Goal: Task Accomplishment & Management: Complete application form

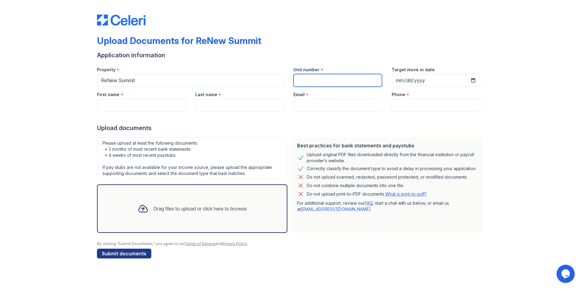
click at [332, 80] on input "Unit number" at bounding box center [337, 80] width 88 height 13
type input "65"
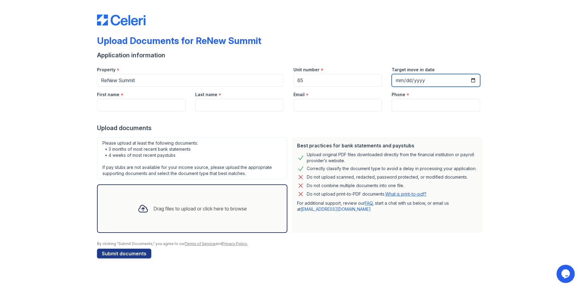
click at [429, 80] on input "Target move in date" at bounding box center [436, 80] width 88 height 13
type input "0320-01-01"
click at [407, 81] on input "0320-01-01" at bounding box center [436, 80] width 88 height 13
type input "[DATE]"
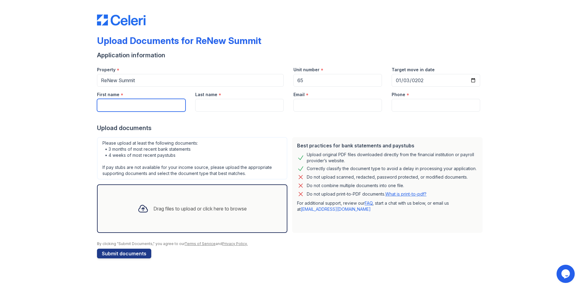
click at [138, 106] on input "First name" at bounding box center [141, 105] width 88 height 13
type input "[PERSON_NAME]"
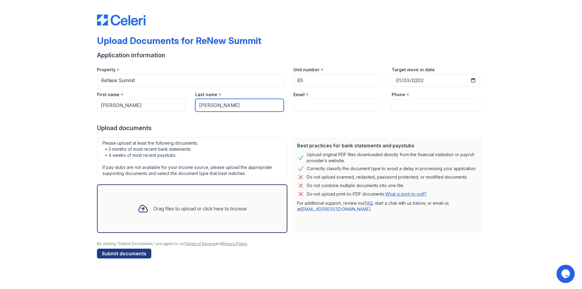
type input "[PERSON_NAME]"
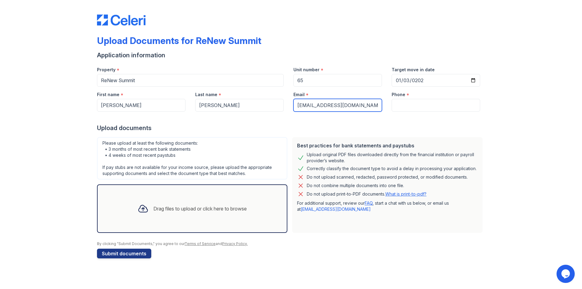
type input "[EMAIL_ADDRESS][DOMAIN_NAME]"
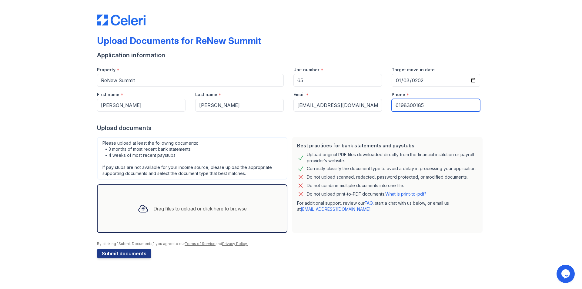
type input "6198300185"
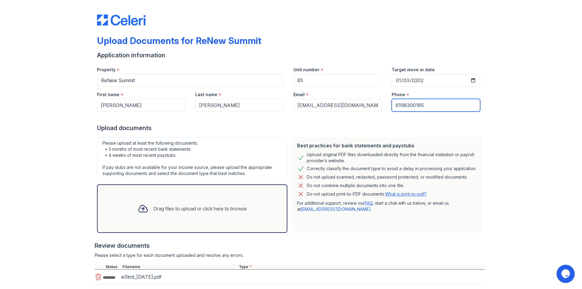
scroll to position [37, 0]
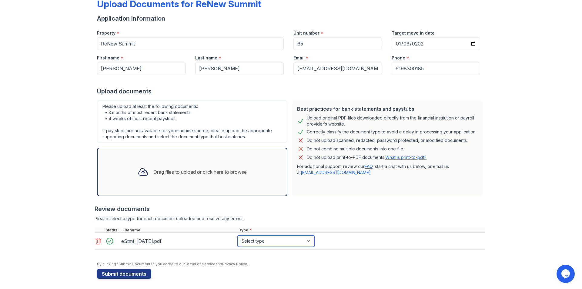
click at [271, 243] on select "Select type Paystub Bank Statement Offer Letter Tax Documents Benefit Award Let…" at bounding box center [276, 241] width 77 height 12
select select "bank_statement"
click at [238, 235] on select "Select type Paystub Bank Statement Offer Letter Tax Documents Benefit Award Let…" at bounding box center [276, 241] width 77 height 12
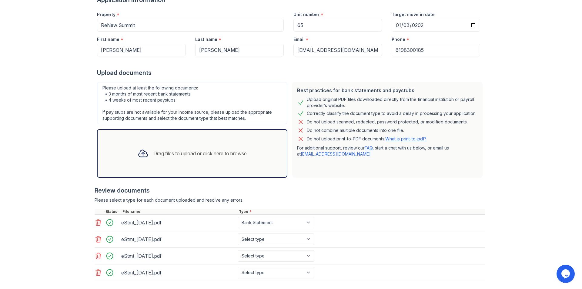
scroll to position [88, 0]
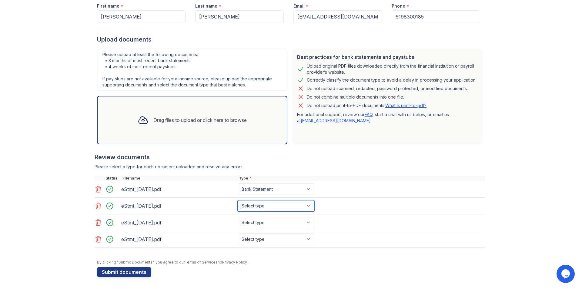
click at [289, 205] on select "Select type Paystub Bank Statement Offer Letter Tax Documents Benefit Award Let…" at bounding box center [276, 206] width 77 height 12
select select "bank_statement"
click at [238, 200] on select "Select type Paystub Bank Statement Offer Letter Tax Documents Benefit Award Let…" at bounding box center [276, 206] width 77 height 12
click at [265, 224] on select "Select type Paystub Bank Statement Offer Letter Tax Documents Benefit Award Let…" at bounding box center [276, 223] width 77 height 12
select select "bank_statement"
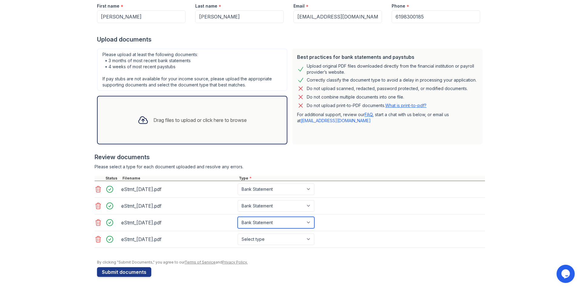
click at [238, 217] on select "Select type Paystub Bank Statement Offer Letter Tax Documents Benefit Award Let…" at bounding box center [276, 223] width 77 height 12
click at [275, 240] on select "Select type Paystub Bank Statement Offer Letter Tax Documents Benefit Award Let…" at bounding box center [276, 239] width 77 height 12
select select "paystub"
click at [238, 233] on select "Select type Paystub Bank Statement Offer Letter Tax Documents Benefit Award Let…" at bounding box center [276, 239] width 77 height 12
click at [289, 266] on form "Application information Property * ReNew Summit Unit number * 65 Target move in…" at bounding box center [291, 119] width 388 height 314
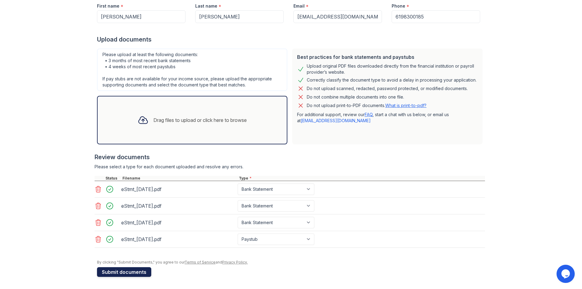
click at [110, 271] on button "Submit documents" at bounding box center [124, 272] width 54 height 10
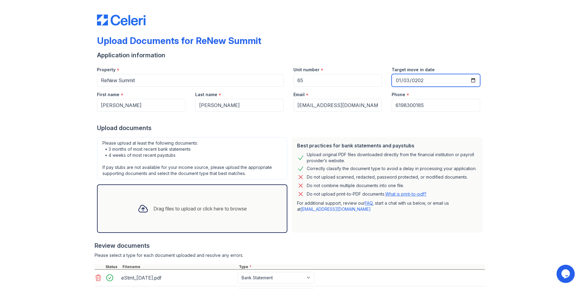
type input "[DATE]"
drag, startPoint x: 541, startPoint y: 166, endPoint x: 520, endPoint y: 171, distance: 21.0
click at [541, 166] on div "Upload Documents for ReNew Summit Application information Property * ReNew Summ…" at bounding box center [291, 188] width 563 height 377
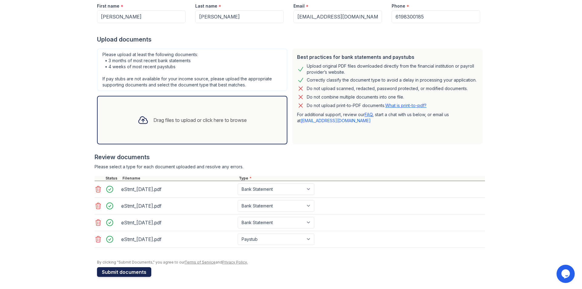
click at [138, 272] on button "Submit documents" at bounding box center [124, 272] width 54 height 10
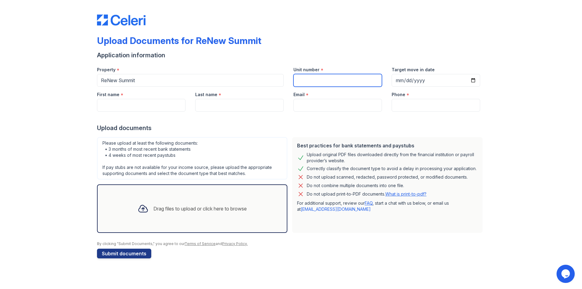
click at [330, 79] on input "Unit number" at bounding box center [337, 80] width 88 height 13
type input "65"
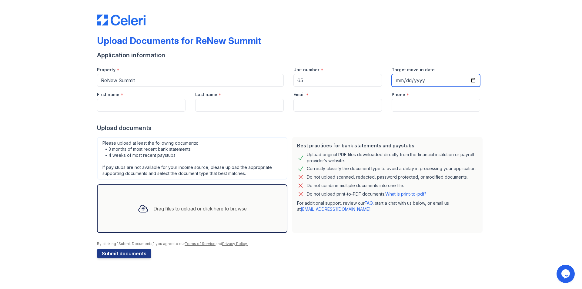
click at [472, 81] on input "Target move in date" at bounding box center [436, 80] width 88 height 13
type input "[DATE]"
click at [138, 107] on input "First name" at bounding box center [141, 105] width 88 height 13
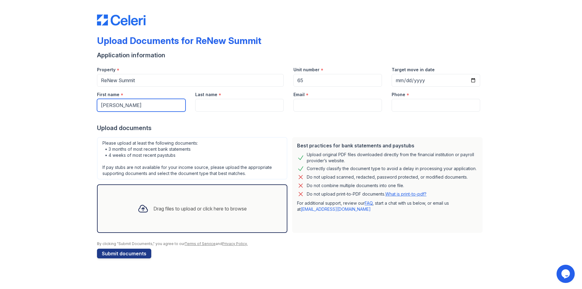
type input "[PERSON_NAME]"
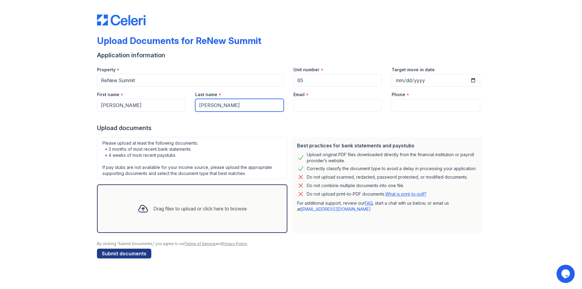
type input "[PERSON_NAME]"
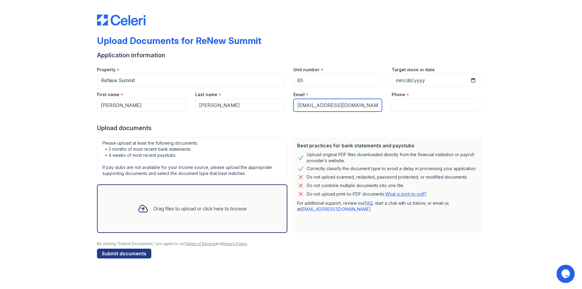
type input "[EMAIL_ADDRESS][DOMAIN_NAME]"
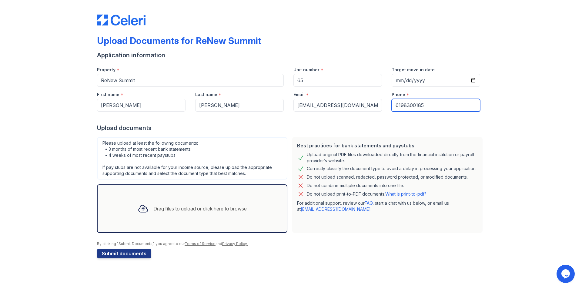
type input "6198300185"
click at [47, 206] on div "Upload Documents for ReNew Summit Application information Property * ReNew Summ…" at bounding box center [291, 135] width 563 height 270
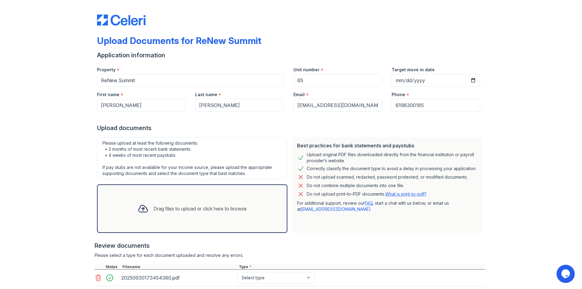
scroll to position [38, 0]
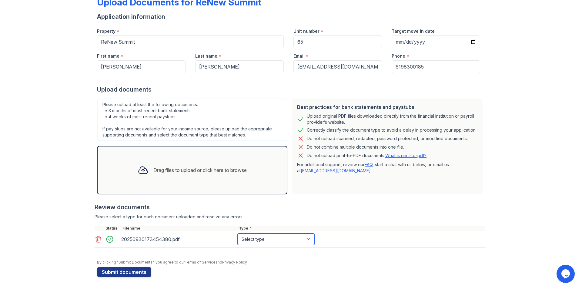
click at [259, 239] on select "Select type Paystub Bank Statement Offer Letter Tax Documents Benefit Award Let…" at bounding box center [276, 239] width 77 height 12
select select "bank_statement"
click at [238, 233] on select "Select type Paystub Bank Statement Offer Letter Tax Documents Benefit Award Let…" at bounding box center [276, 239] width 77 height 12
click at [382, 201] on div at bounding box center [290, 200] width 390 height 6
click at [121, 272] on button "Submit documents" at bounding box center [124, 272] width 54 height 10
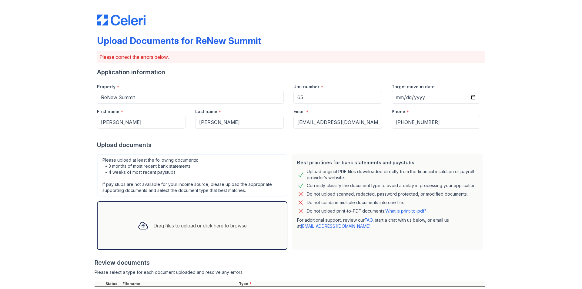
scroll to position [78, 0]
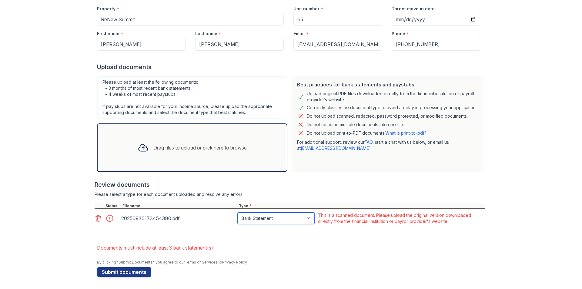
click at [272, 219] on select "Paystub Bank Statement Offer Letter Tax Documents Benefit Award Letter Investme…" at bounding box center [276, 218] width 77 height 12
select select "paystub"
click at [238, 212] on select "Paystub Bank Statement Offer Letter Tax Documents Benefit Award Letter Investme…" at bounding box center [276, 218] width 77 height 12
click at [274, 265] on form "Application information Property * ReNew Summit Unit number * 65 Target move in…" at bounding box center [291, 133] width 388 height 287
click at [137, 272] on button "Submit documents" at bounding box center [124, 272] width 54 height 10
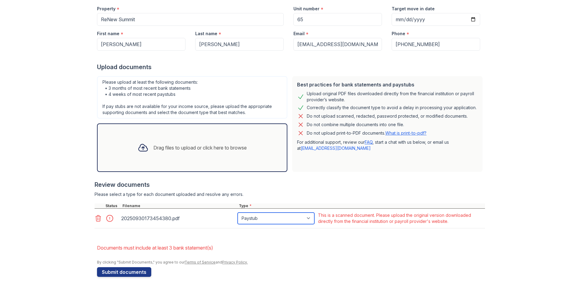
click at [290, 216] on select "Paystub Bank Statement Offer Letter Tax Documents Benefit Award Letter Investme…" at bounding box center [276, 218] width 77 height 12
select select "other"
click at [238, 212] on select "Paystub Bank Statement Offer Letter Tax Documents Benefit Award Letter Investme…" at bounding box center [276, 218] width 77 height 12
click at [126, 275] on button "Submit documents" at bounding box center [124, 272] width 54 height 10
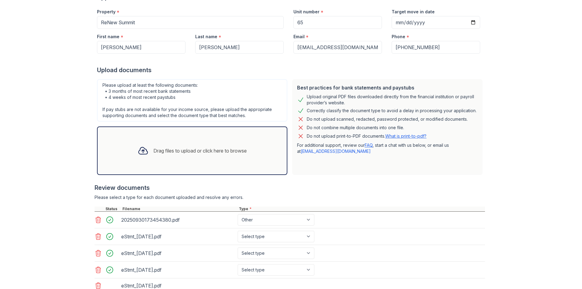
scroll to position [140, 0]
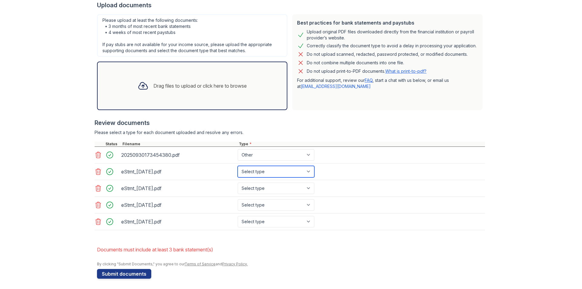
click at [288, 173] on select "Select type Paystub Bank Statement Offer Letter Tax Documents Benefit Award Let…" at bounding box center [276, 172] width 77 height 12
select select "bank_statement"
click at [238, 166] on select "Select type Paystub Bank Statement Offer Letter Tax Documents Benefit Award Let…" at bounding box center [276, 172] width 77 height 12
click at [275, 190] on select "Select type Paystub Bank Statement Offer Letter Tax Documents Benefit Award Let…" at bounding box center [276, 188] width 77 height 12
select select "bank_statement"
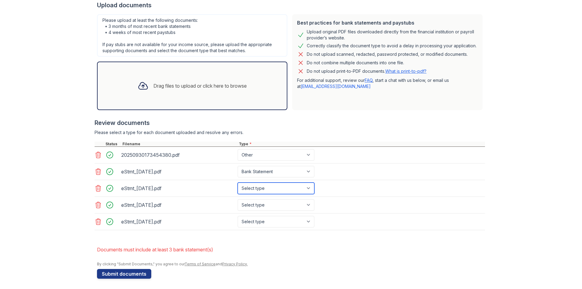
click at [238, 182] on select "Select type Paystub Bank Statement Offer Letter Tax Documents Benefit Award Let…" at bounding box center [276, 188] width 77 height 12
click at [265, 204] on select "Select type Paystub Bank Statement Offer Letter Tax Documents Benefit Award Let…" at bounding box center [276, 205] width 77 height 12
select select "bank_statement"
click at [238, 199] on select "Select type Paystub Bank Statement Offer Letter Tax Documents Benefit Award Let…" at bounding box center [276, 205] width 77 height 12
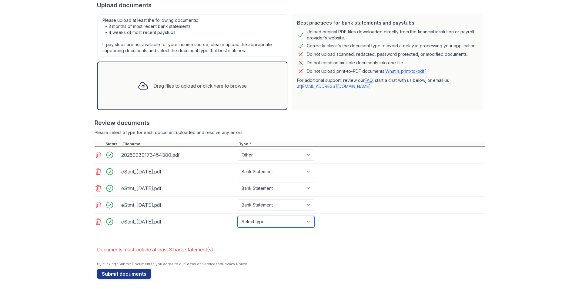
click at [277, 226] on select "Select type Paystub Bank Statement Offer Letter Tax Documents Benefit Award Let…" at bounding box center [276, 222] width 77 height 12
select select "bank_statement"
click at [238, 216] on select "Select type Paystub Bank Statement Offer Letter Tax Documents Benefit Award Let…" at bounding box center [276, 222] width 77 height 12
click at [382, 209] on div "eStmt_2025-06-26.pdf Select type Paystub Bank Statement Offer Letter Tax Docume…" at bounding box center [290, 205] width 390 height 17
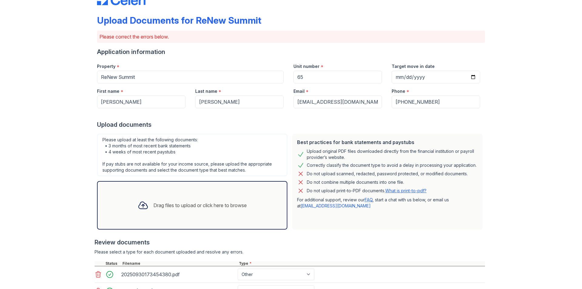
scroll to position [142, 0]
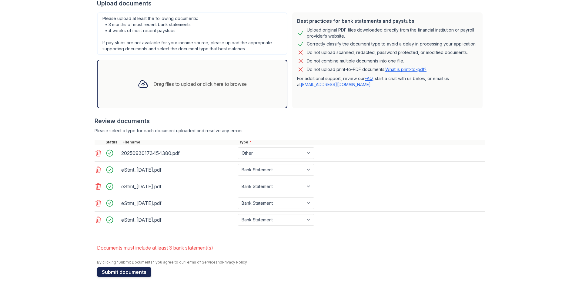
click at [131, 270] on button "Submit documents" at bounding box center [124, 272] width 54 height 10
